Goal: Information Seeking & Learning: Compare options

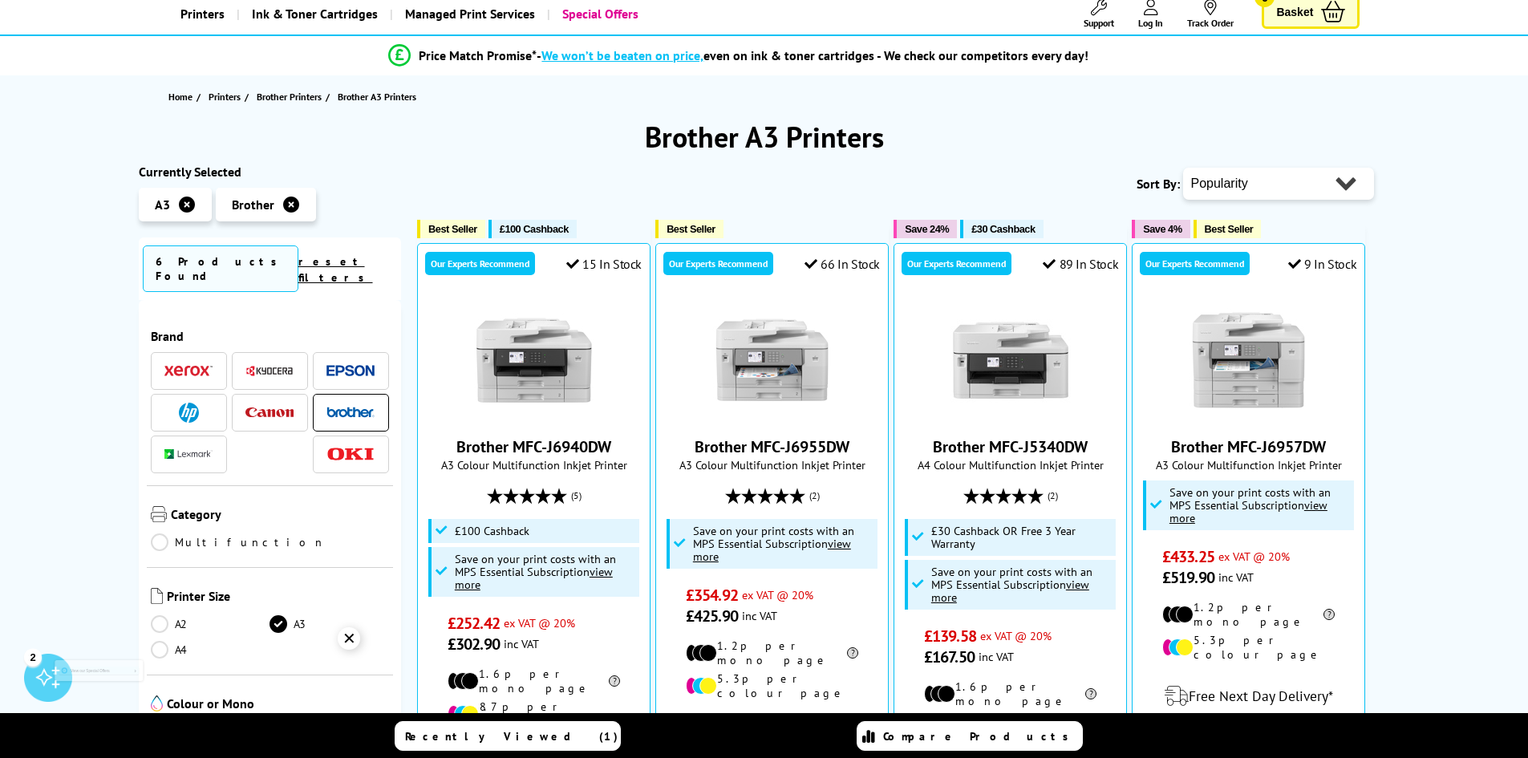
scroll to position [241, 0]
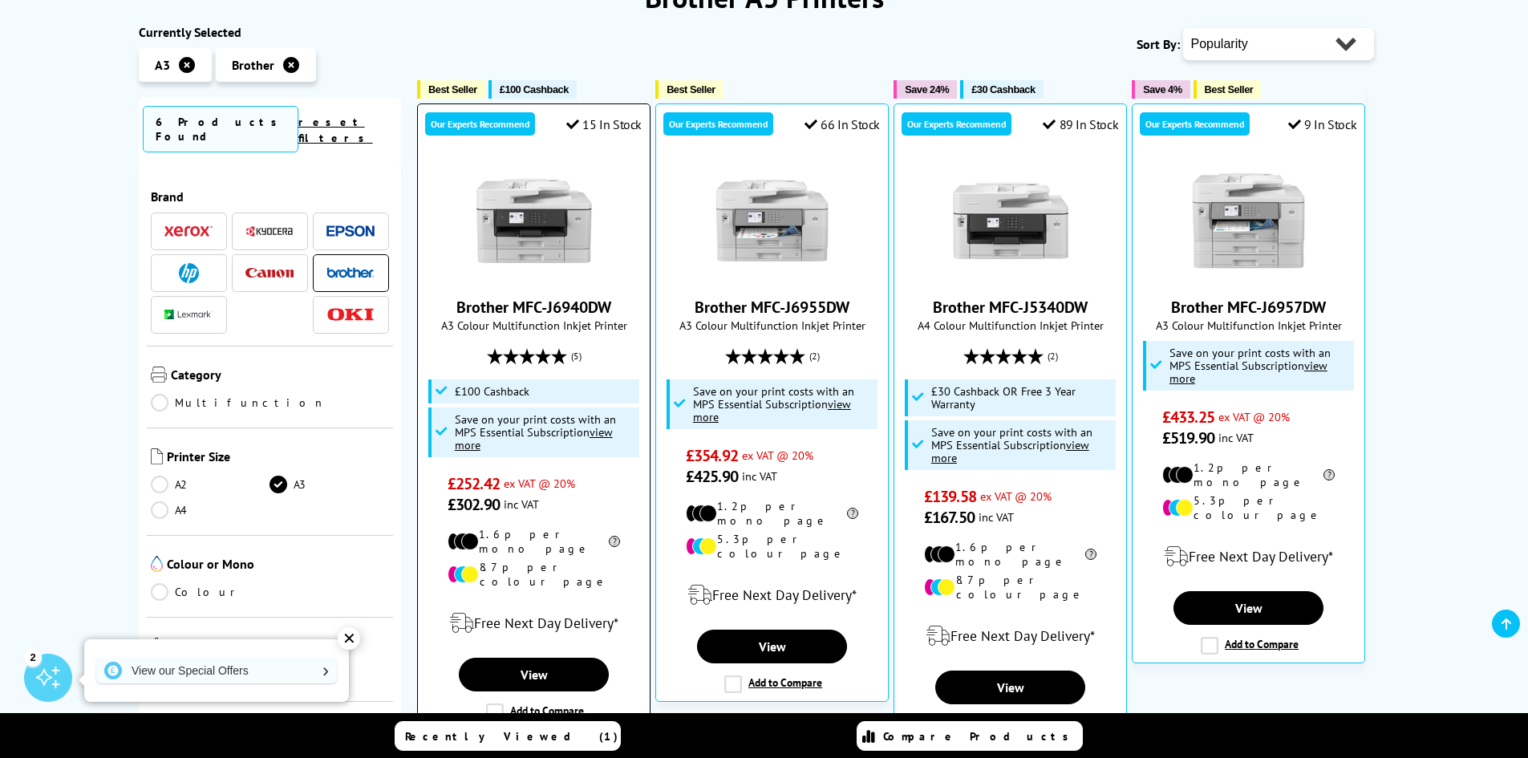
click at [551, 228] on img at bounding box center [534, 220] width 120 height 120
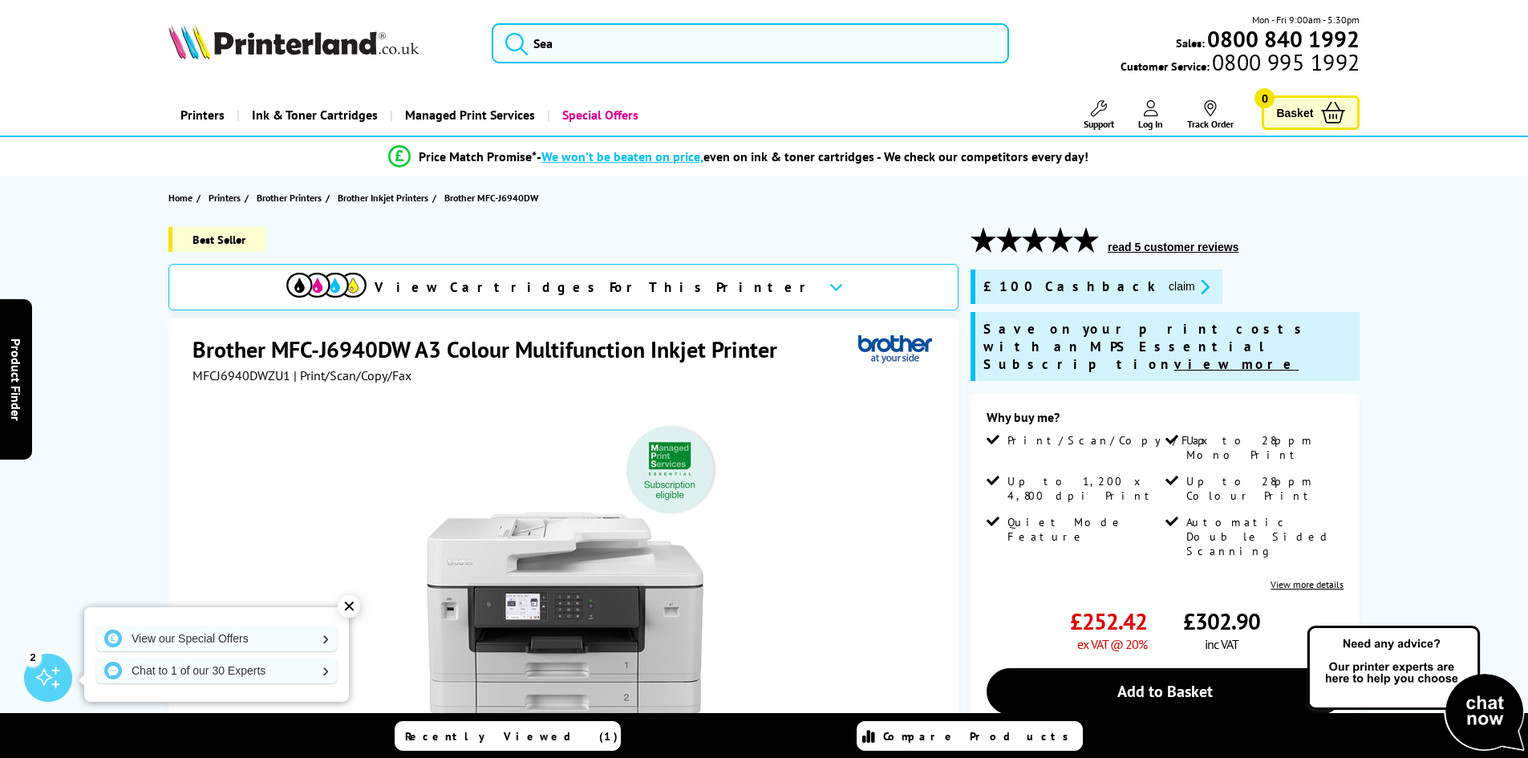
click at [557, 282] on span "View Cartridges For This Printer" at bounding box center [595, 287] width 441 height 18
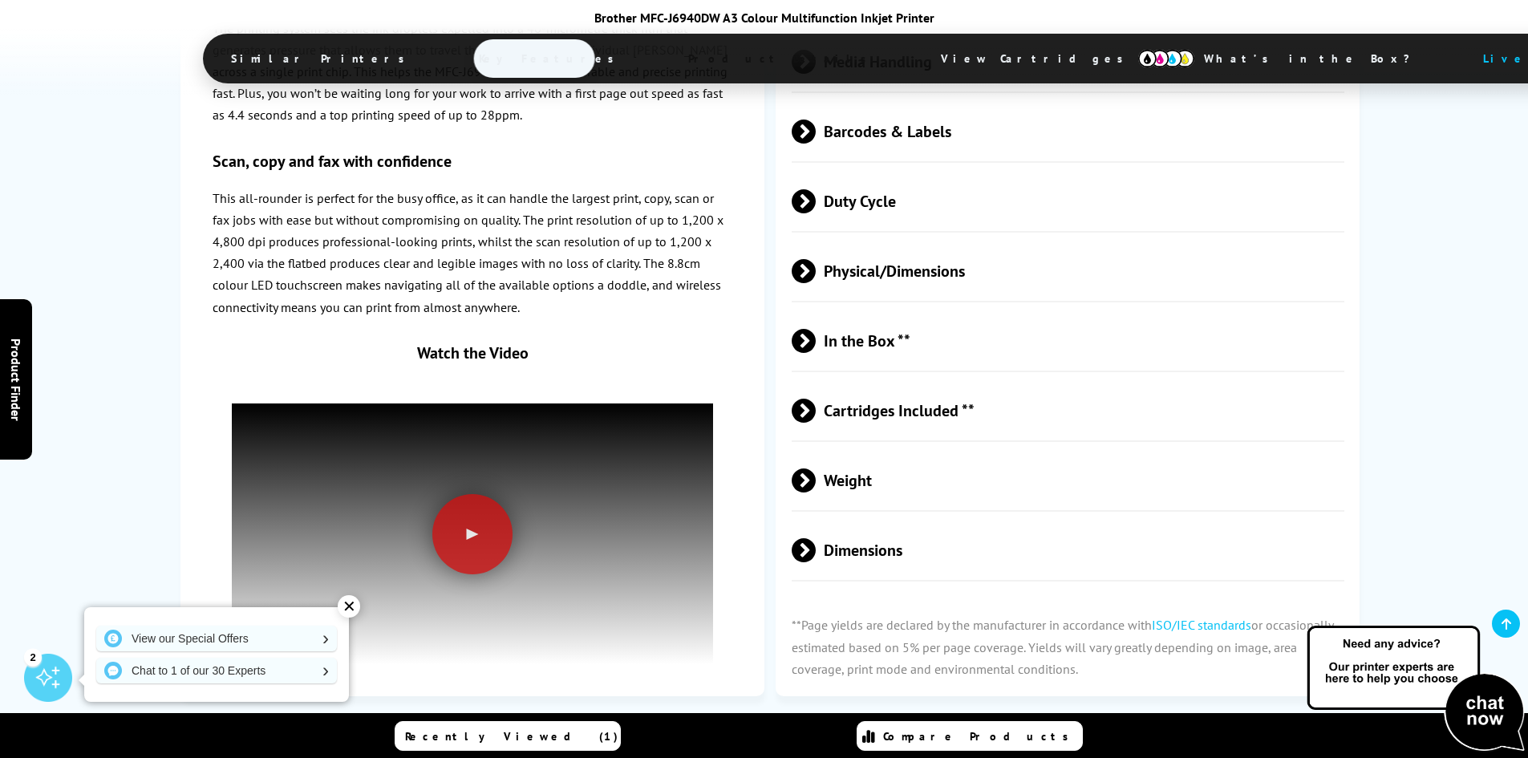
scroll to position [5127, 0]
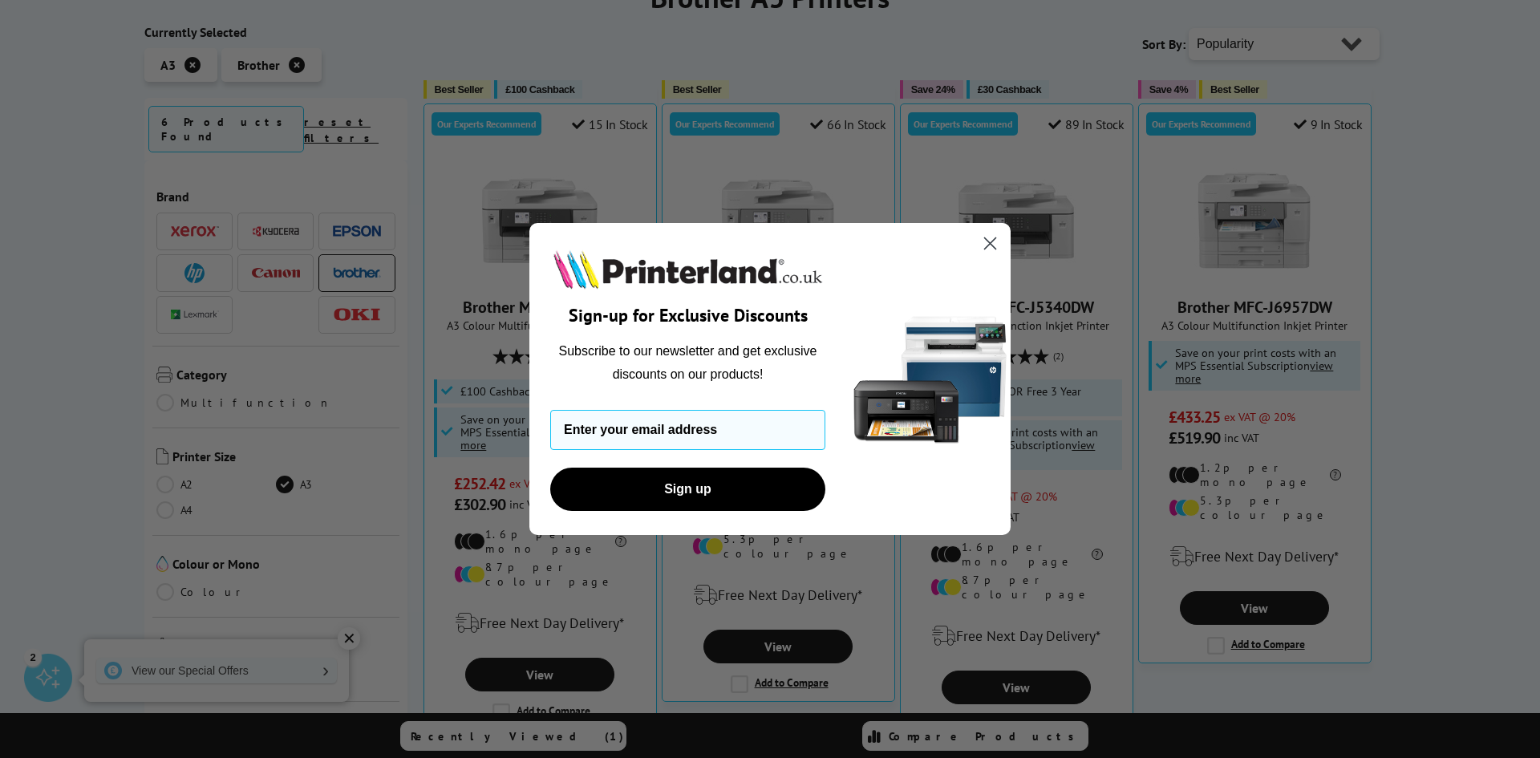
click at [992, 242] on icon "Close dialog" at bounding box center [990, 243] width 11 height 11
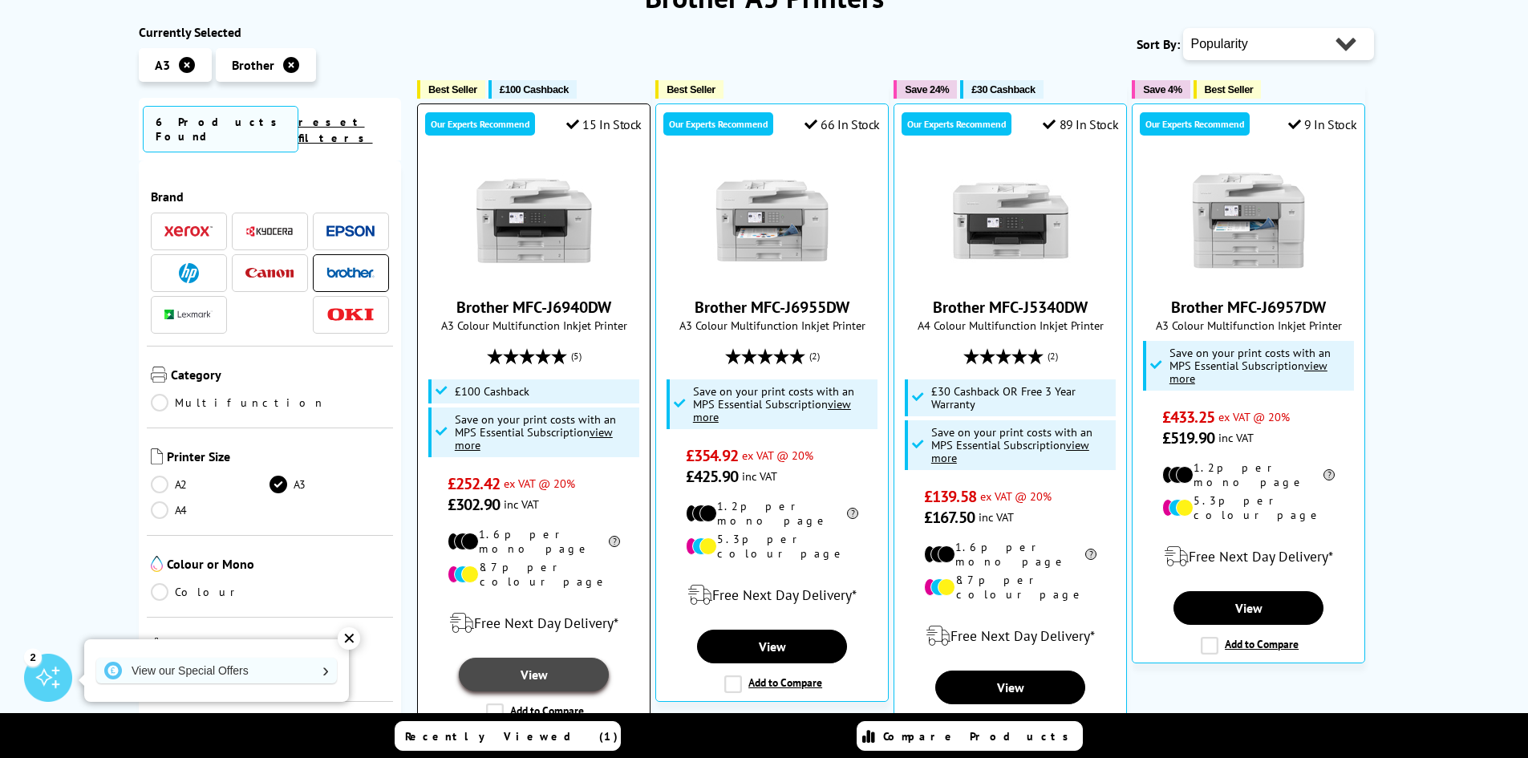
click at [544, 658] on link "View" at bounding box center [533, 675] width 149 height 34
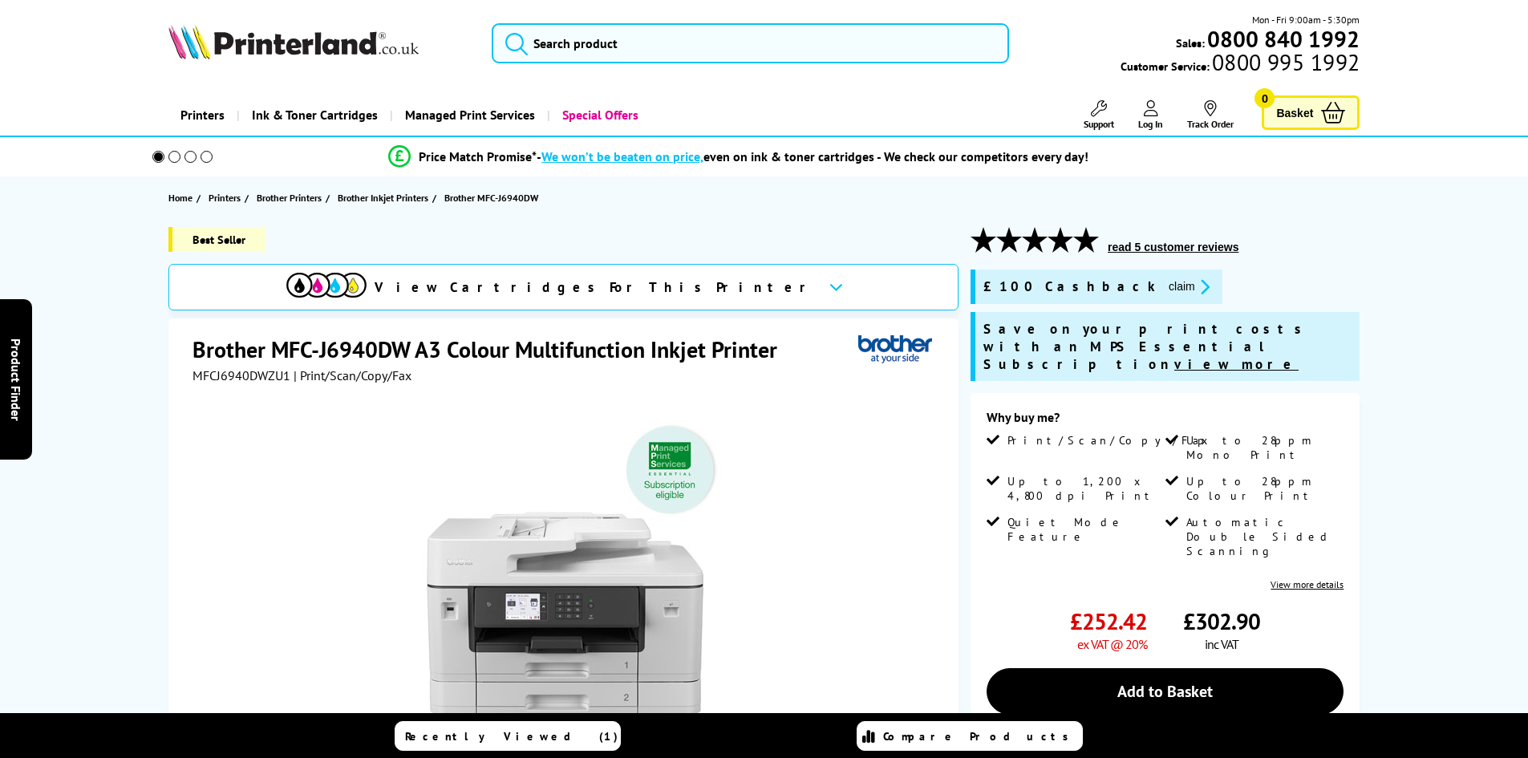
scroll to position [80, 0]
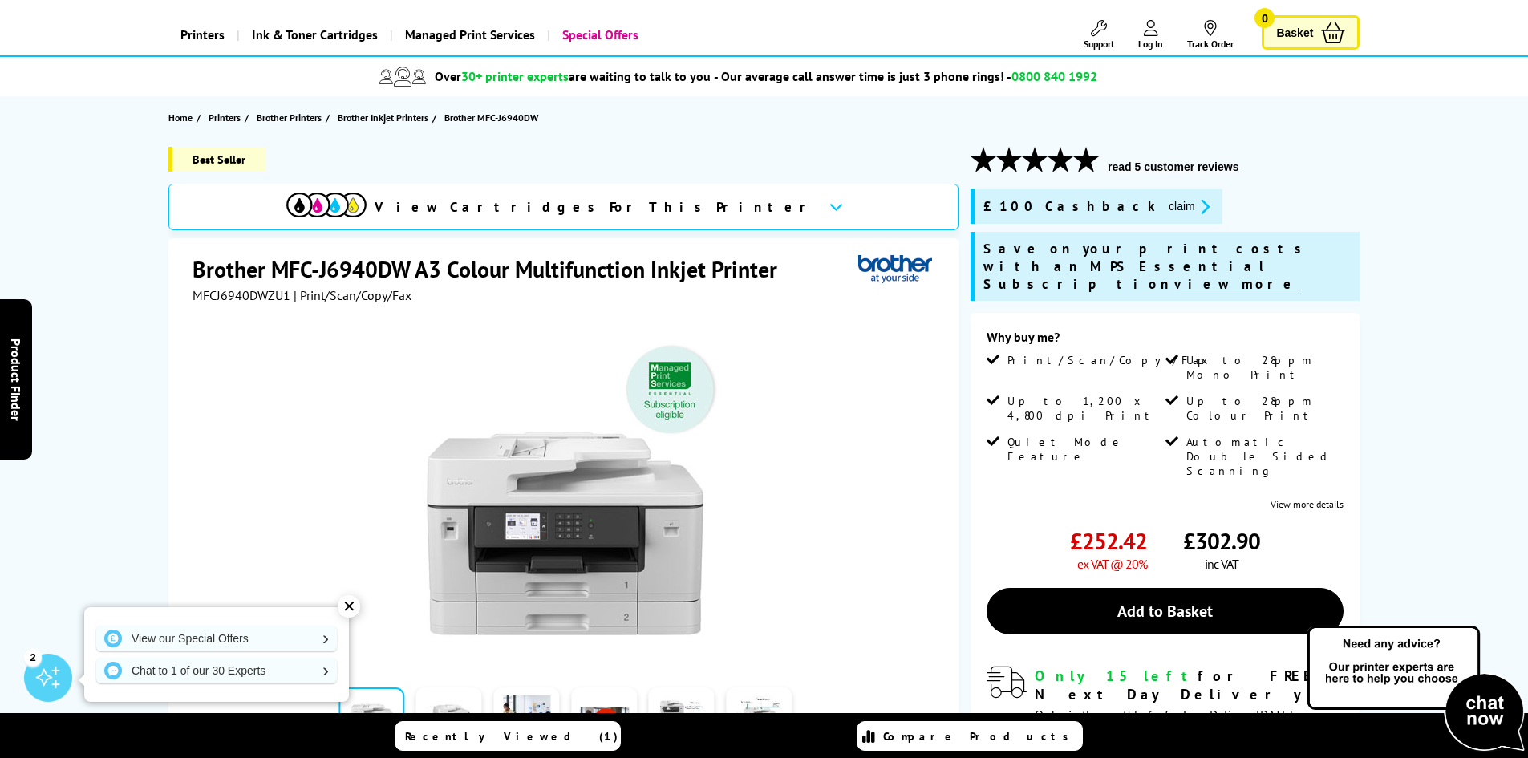
click at [562, 205] on span "View Cartridges For This Printer" at bounding box center [595, 207] width 441 height 18
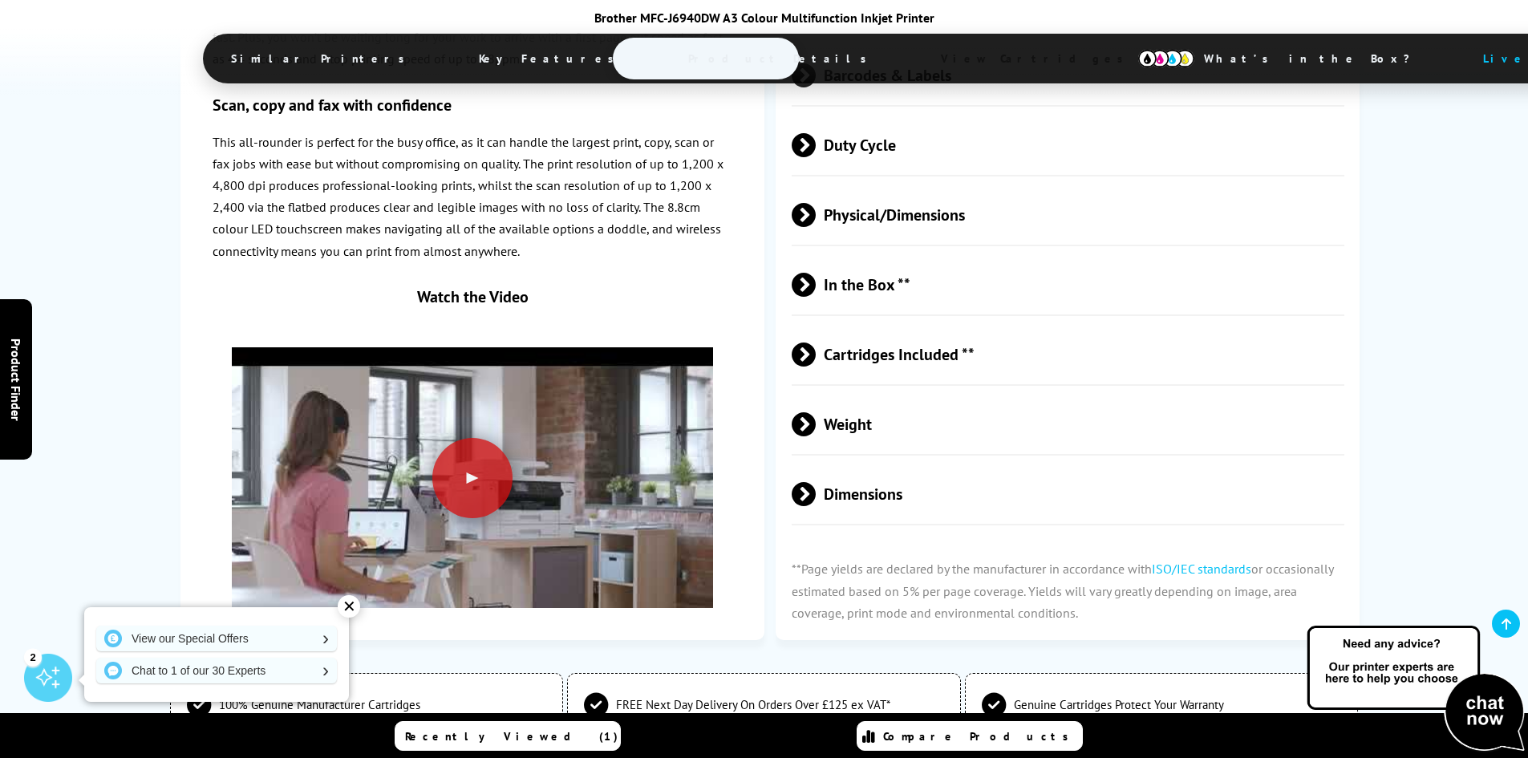
scroll to position [5127, 0]
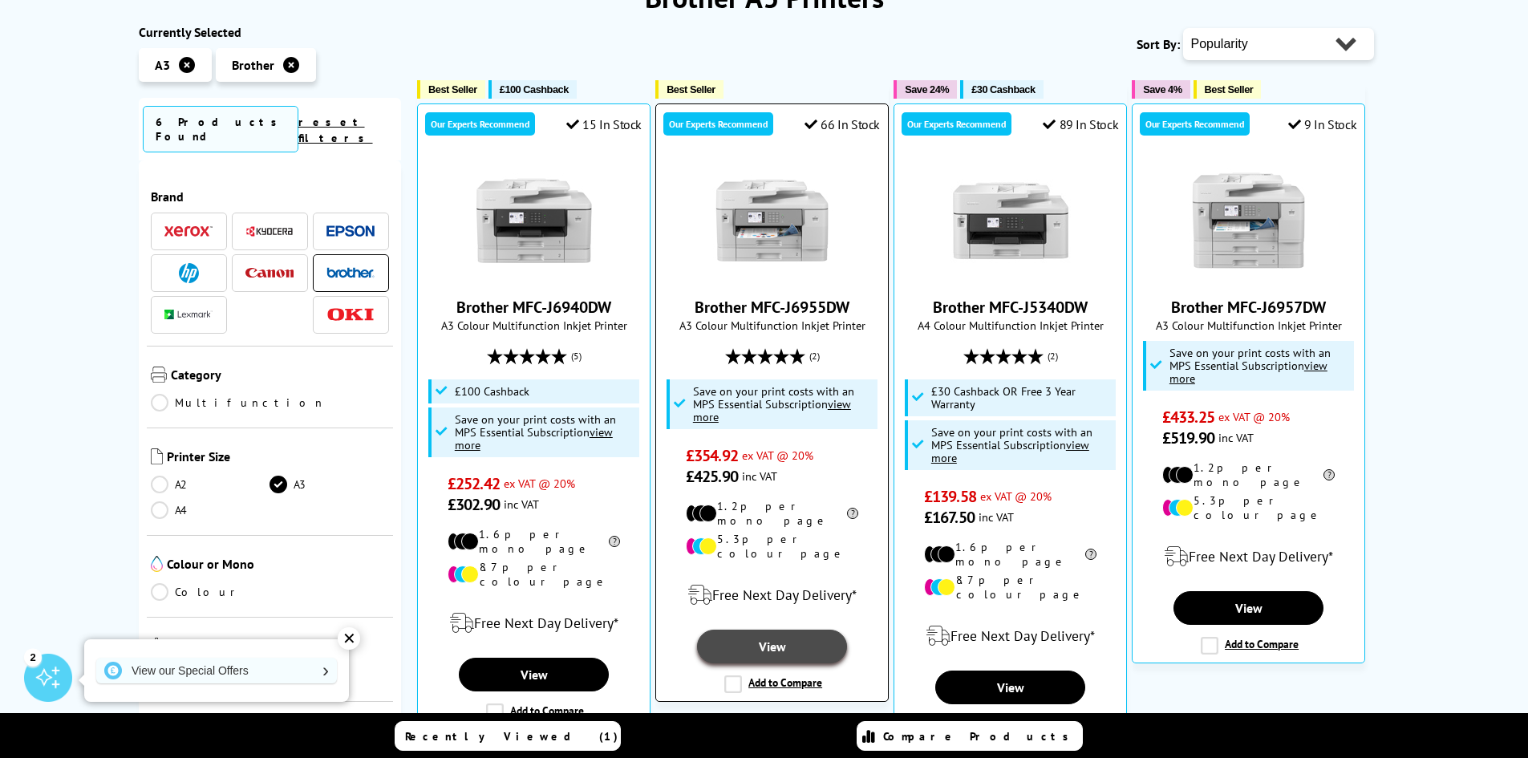
click at [777, 630] on link "View" at bounding box center [771, 647] width 149 height 34
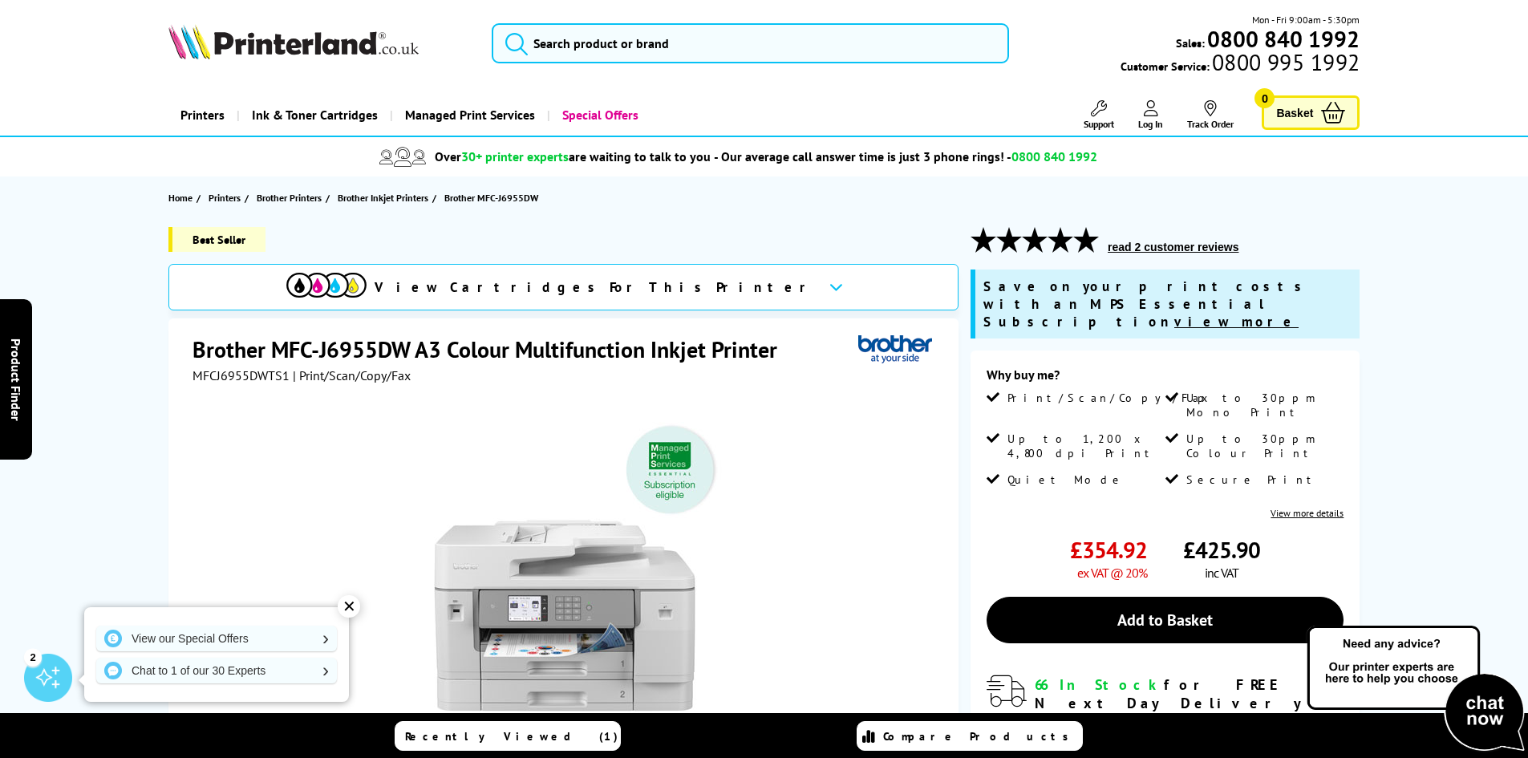
click at [594, 287] on span "View Cartridges For This Printer" at bounding box center [595, 287] width 441 height 18
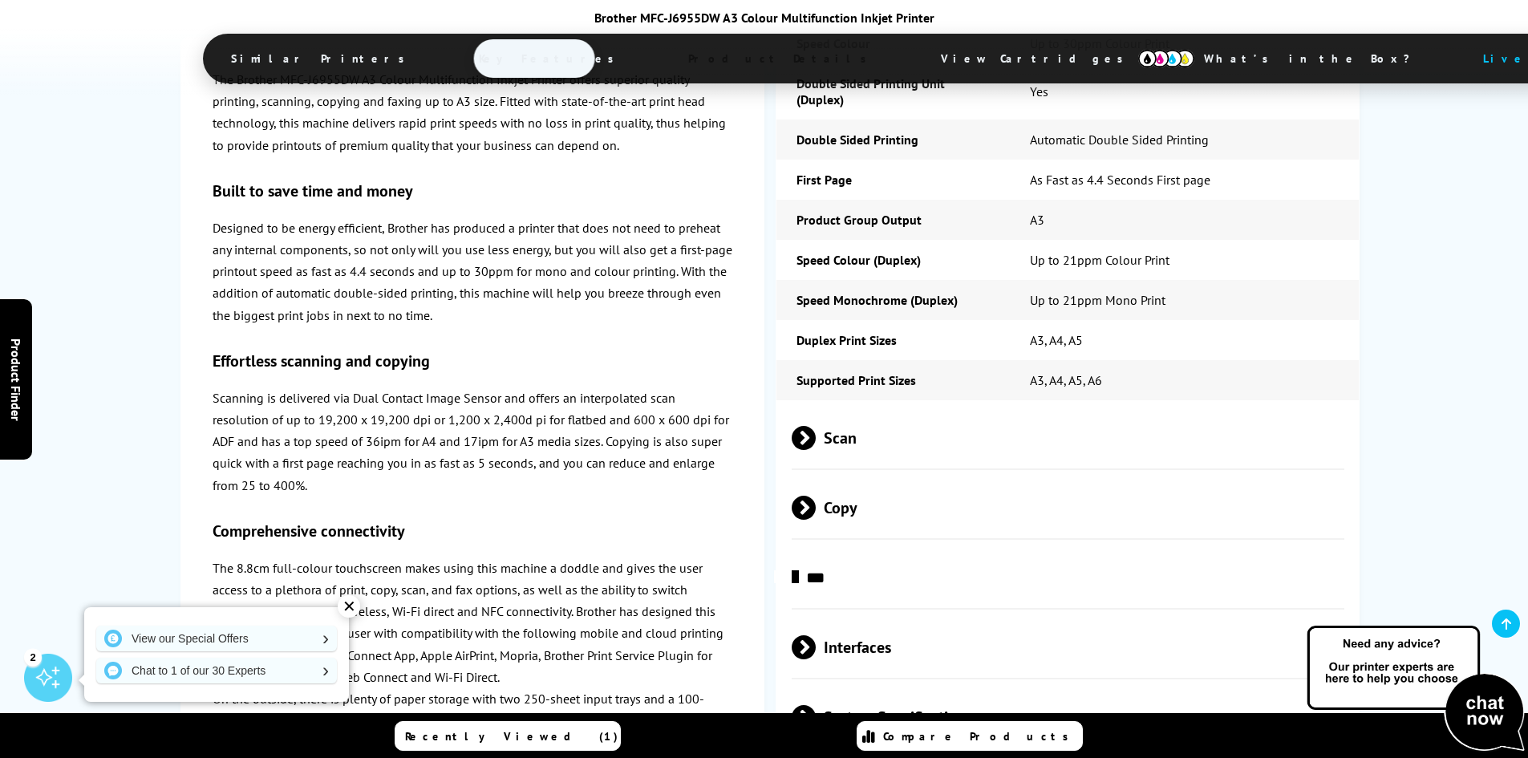
scroll to position [5026, 0]
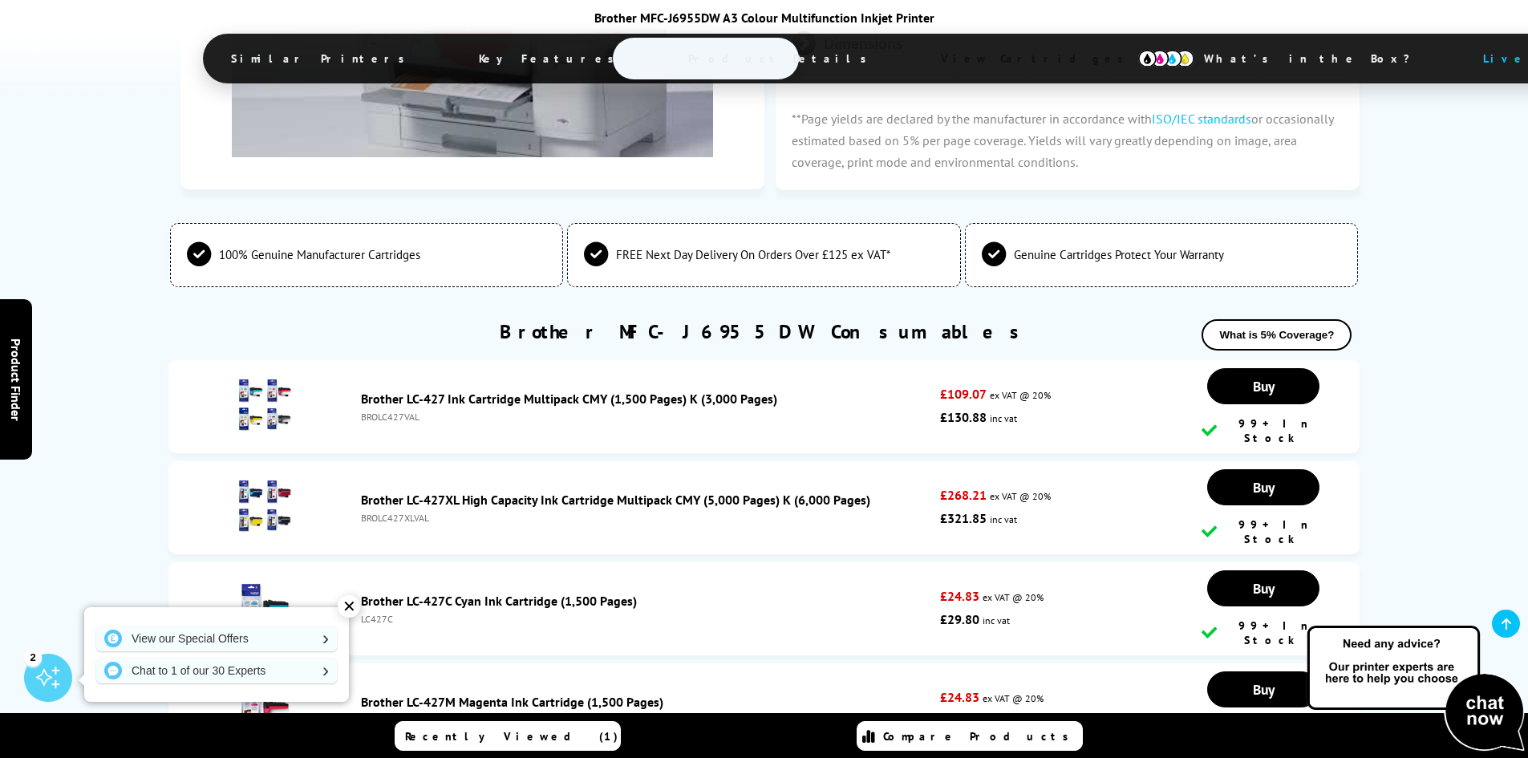
click at [346, 601] on div "✕" at bounding box center [349, 606] width 22 height 22
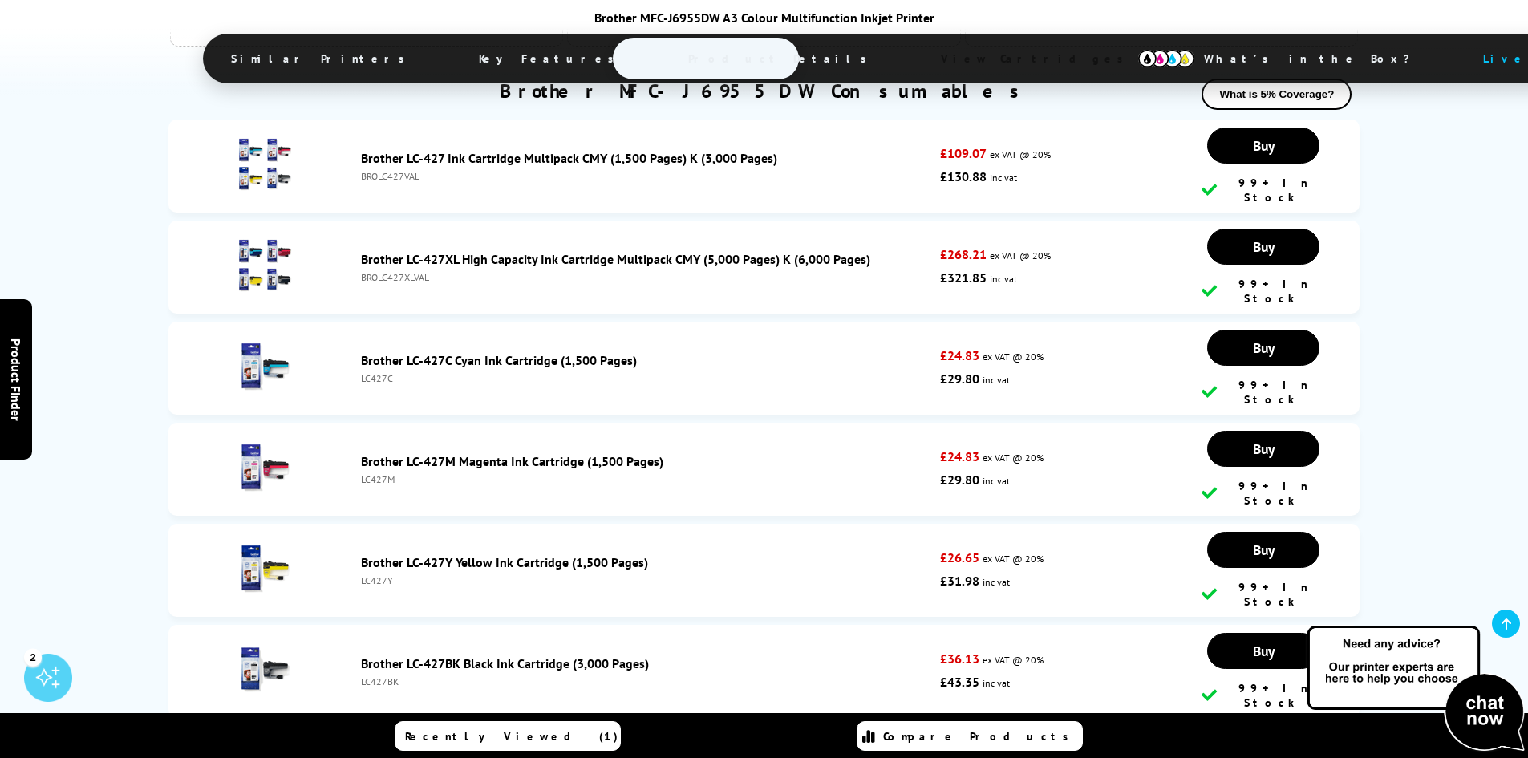
scroll to position [4945, 0]
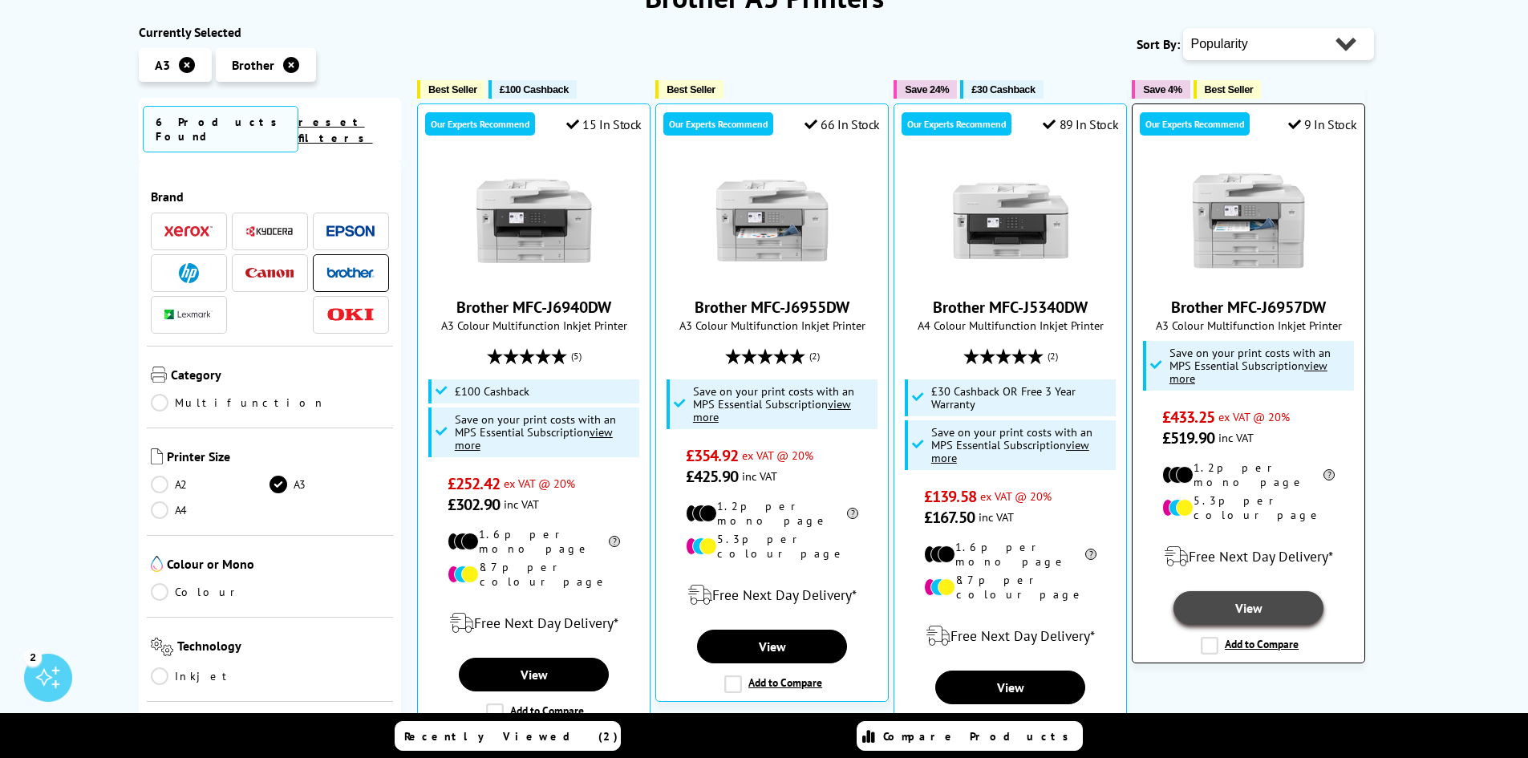
click at [1265, 593] on link "View" at bounding box center [1248, 608] width 149 height 34
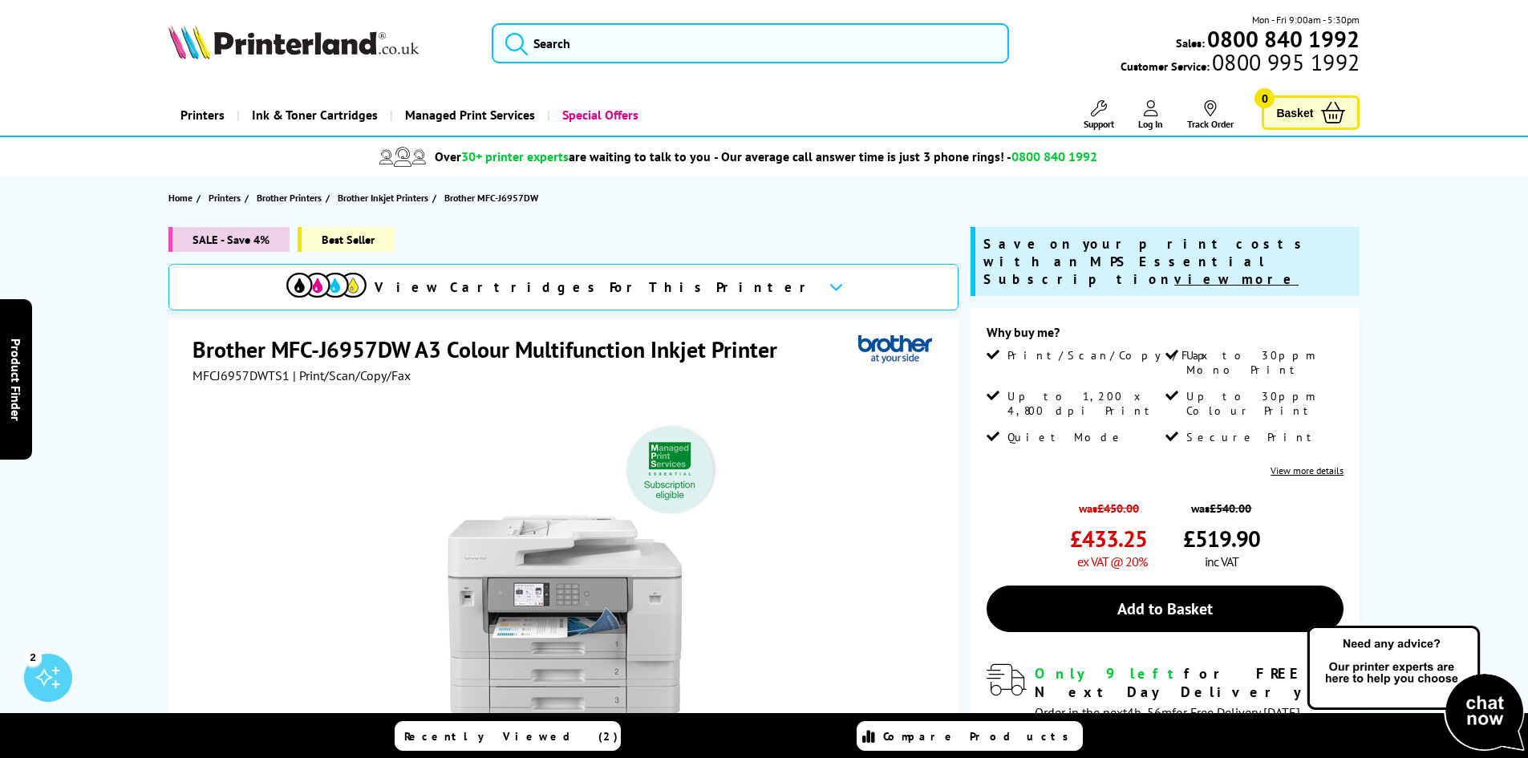
click at [667, 285] on span "View Cartridges For This Printer" at bounding box center [595, 287] width 441 height 18
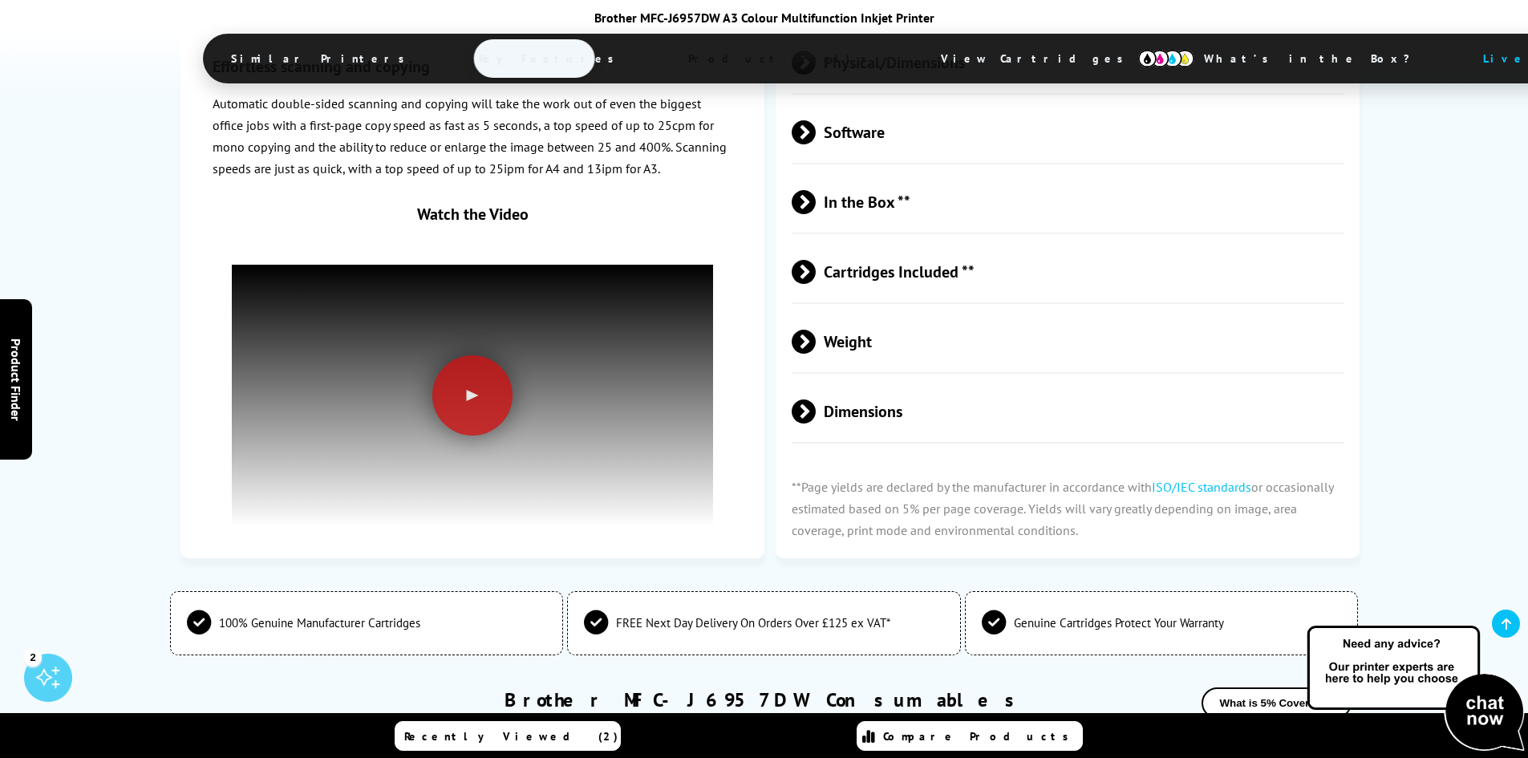
scroll to position [5184, 0]
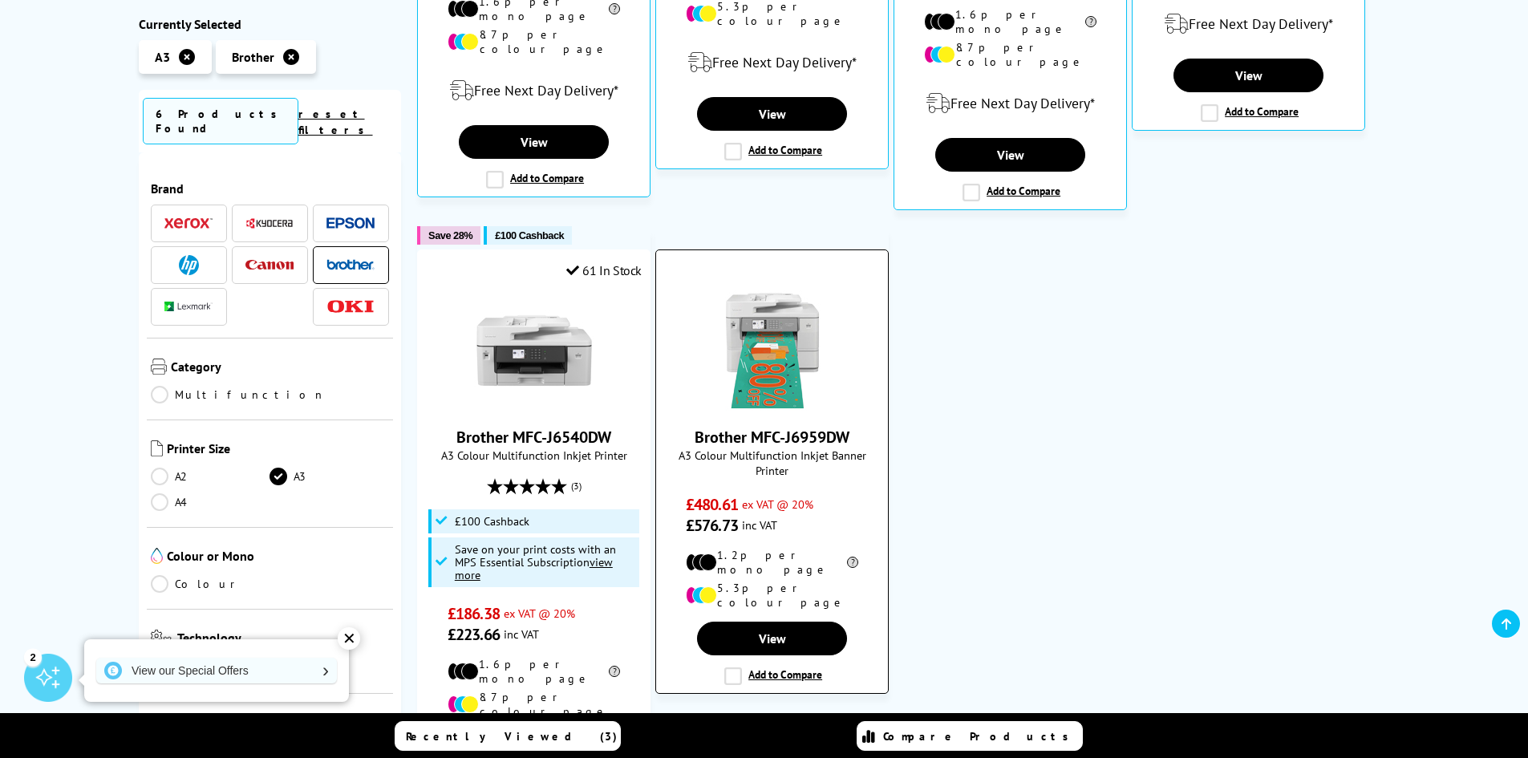
scroll to position [883, 0]
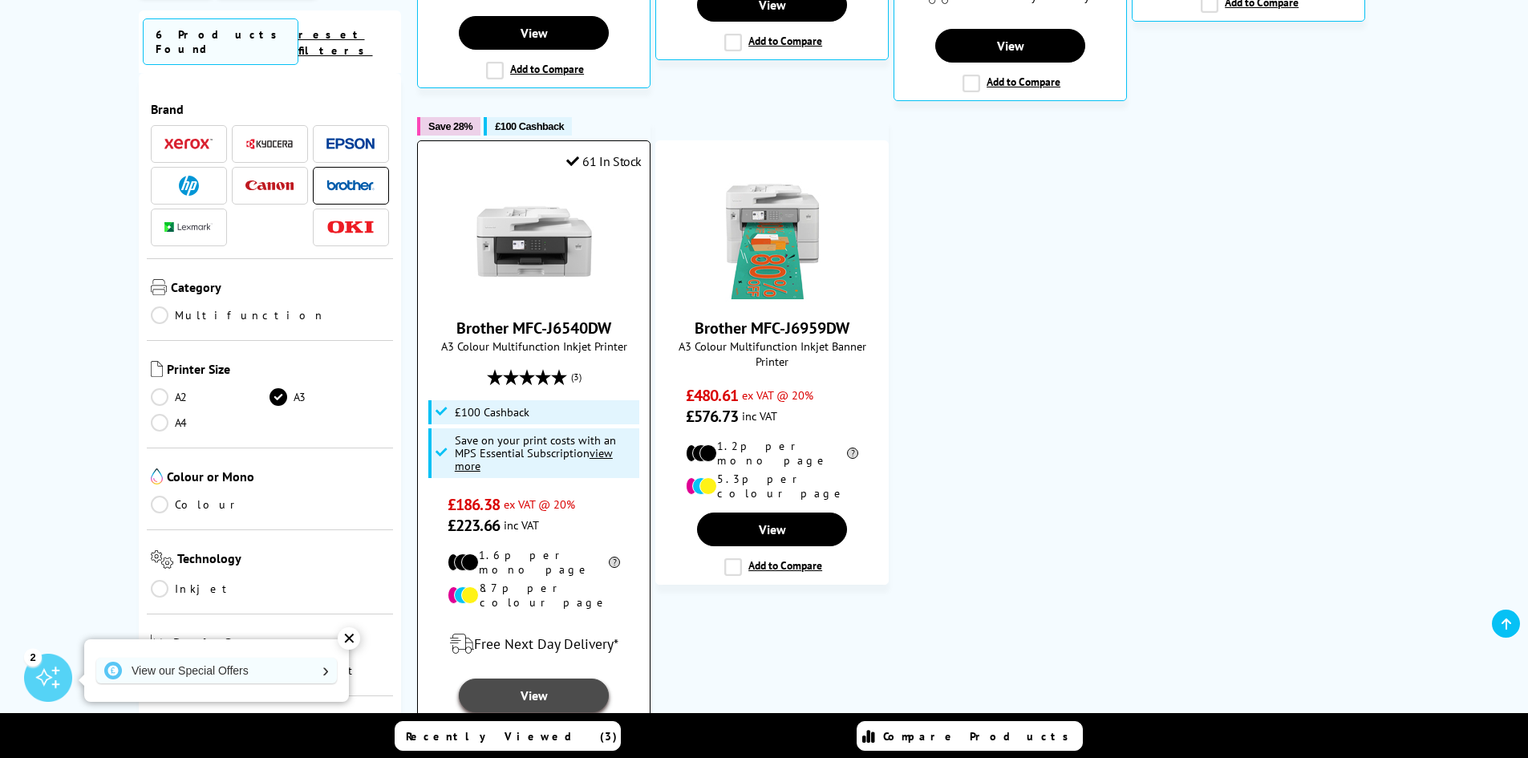
click at [557, 679] on link "View" at bounding box center [533, 696] width 149 height 34
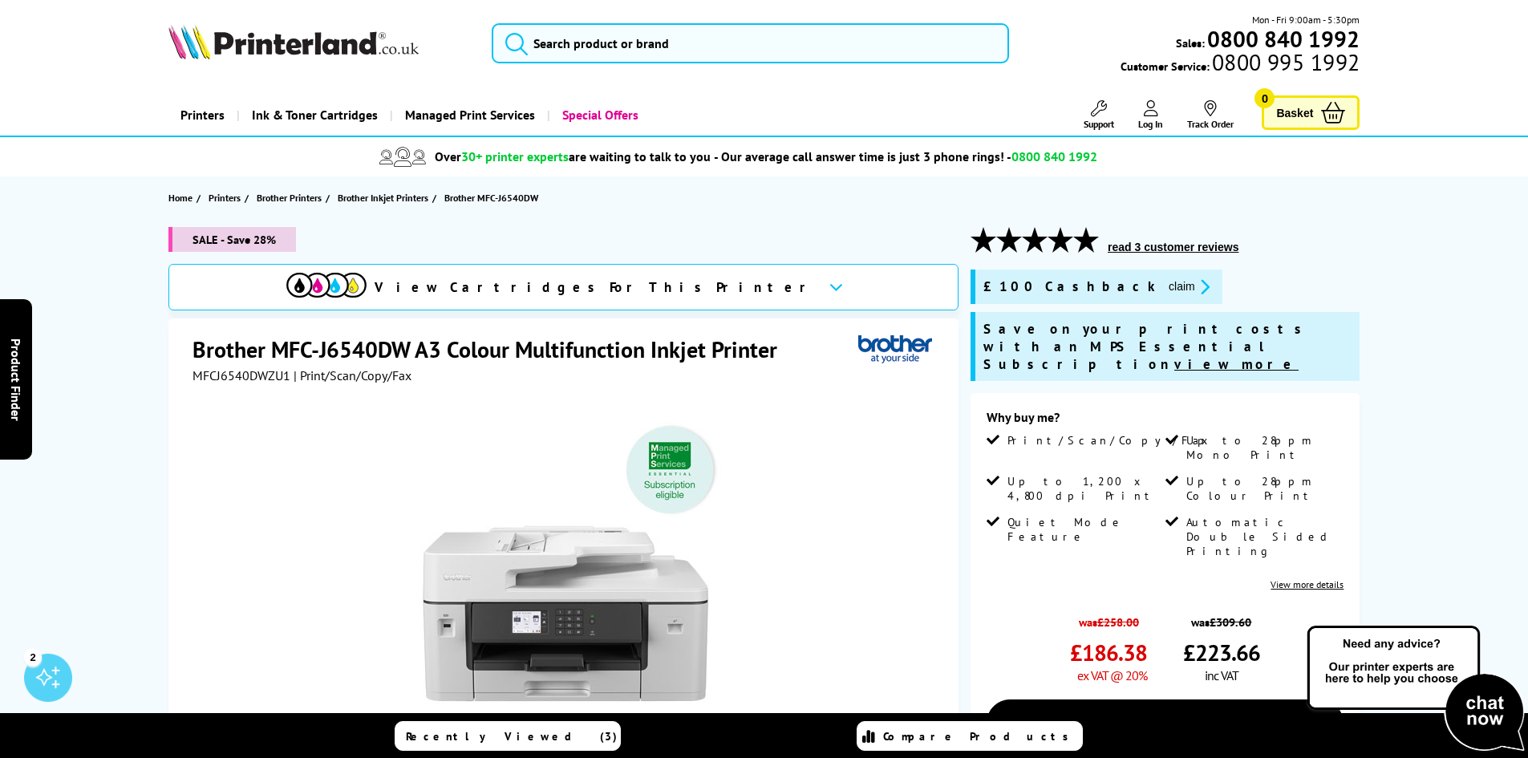
click at [570, 282] on span "View Cartridges For This Printer" at bounding box center [595, 287] width 441 height 18
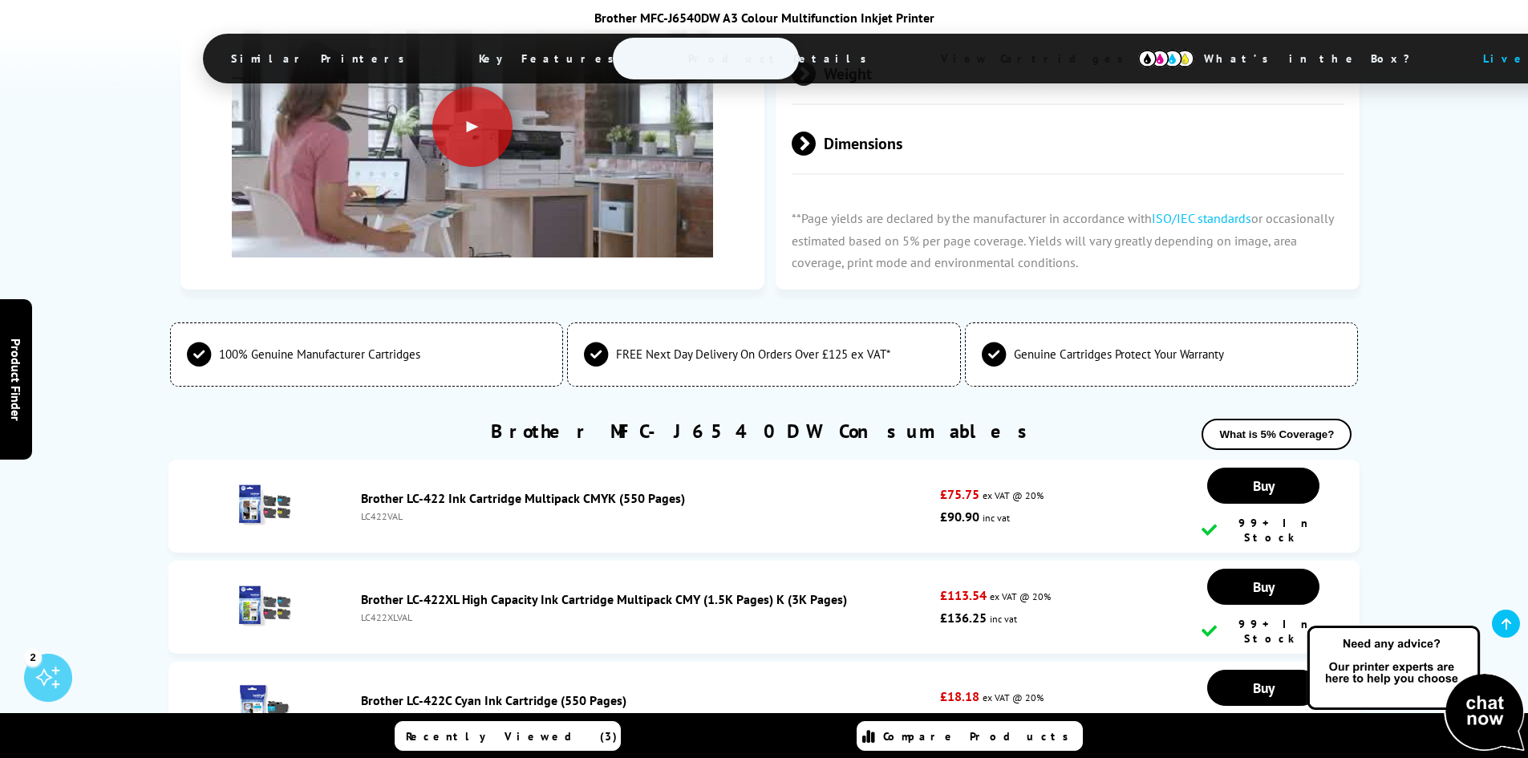
scroll to position [5181, 0]
